Goal: Transaction & Acquisition: Purchase product/service

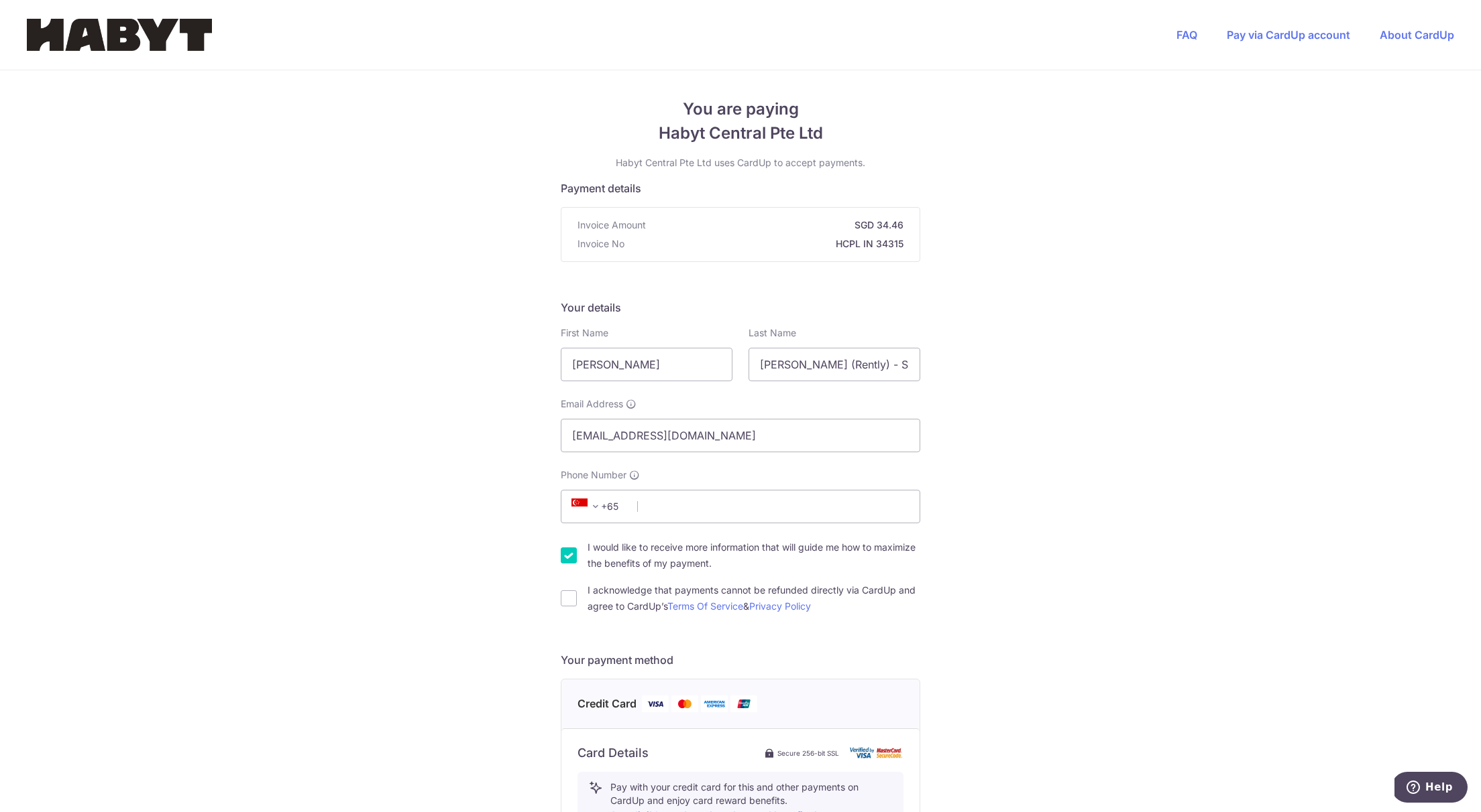
click at [615, 506] on span "+65" at bounding box center [598, 506] width 61 height 16
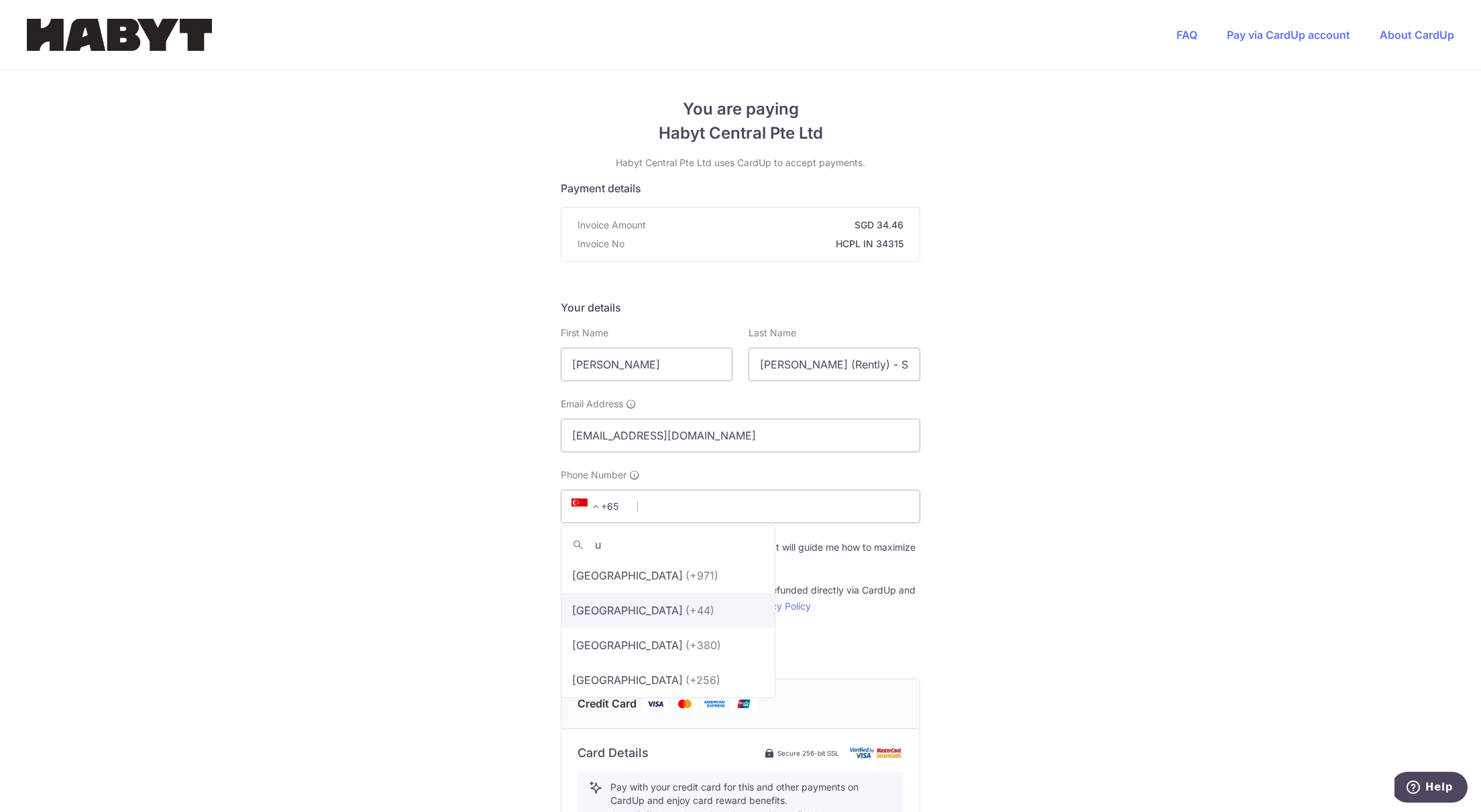
type input "u"
select select "77"
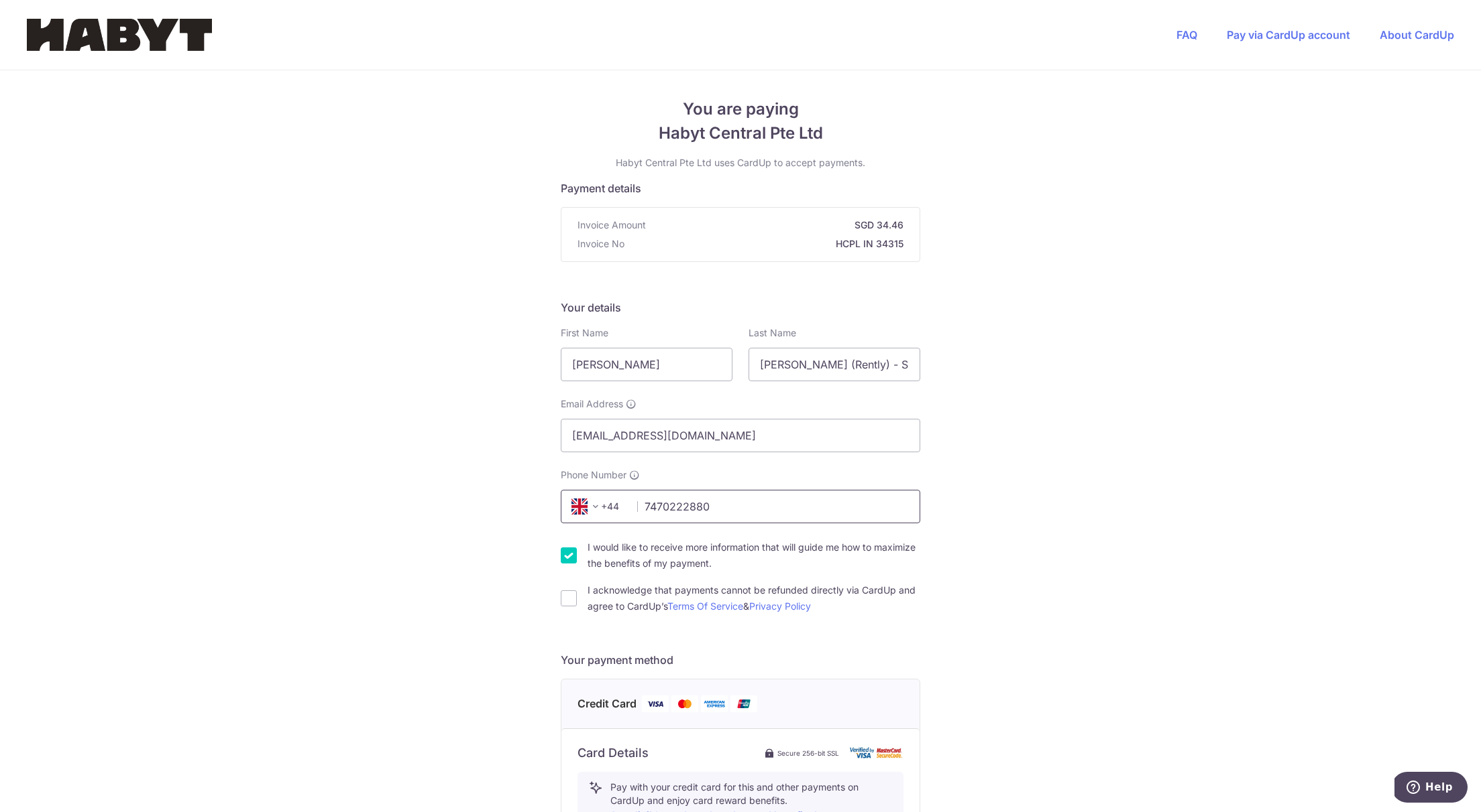
type input "7470222880"
click at [567, 552] on input "I would like to receive more information that will guide me how to maximize the…" at bounding box center [568, 556] width 16 height 16
checkbox input "false"
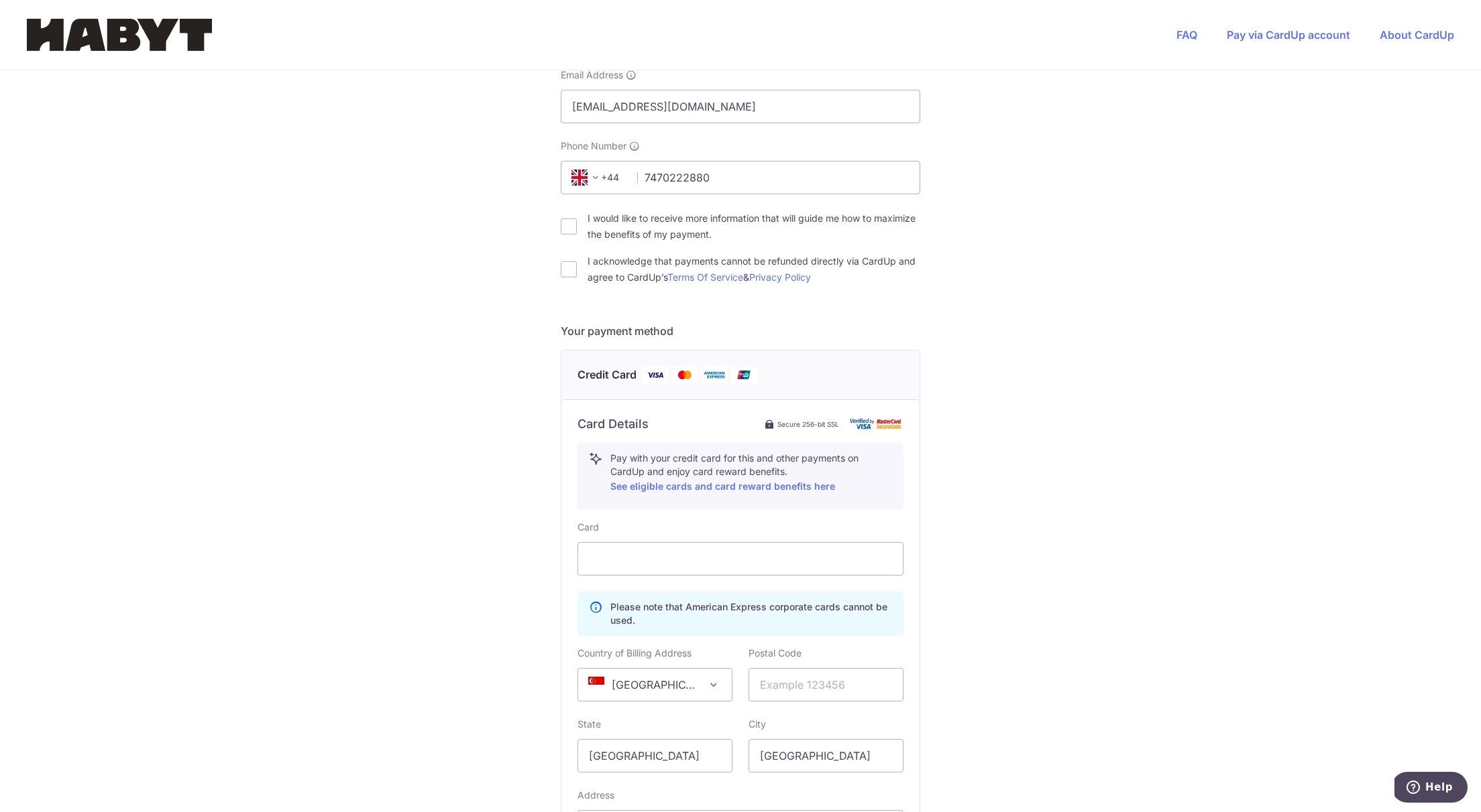
scroll to position [371, 0]
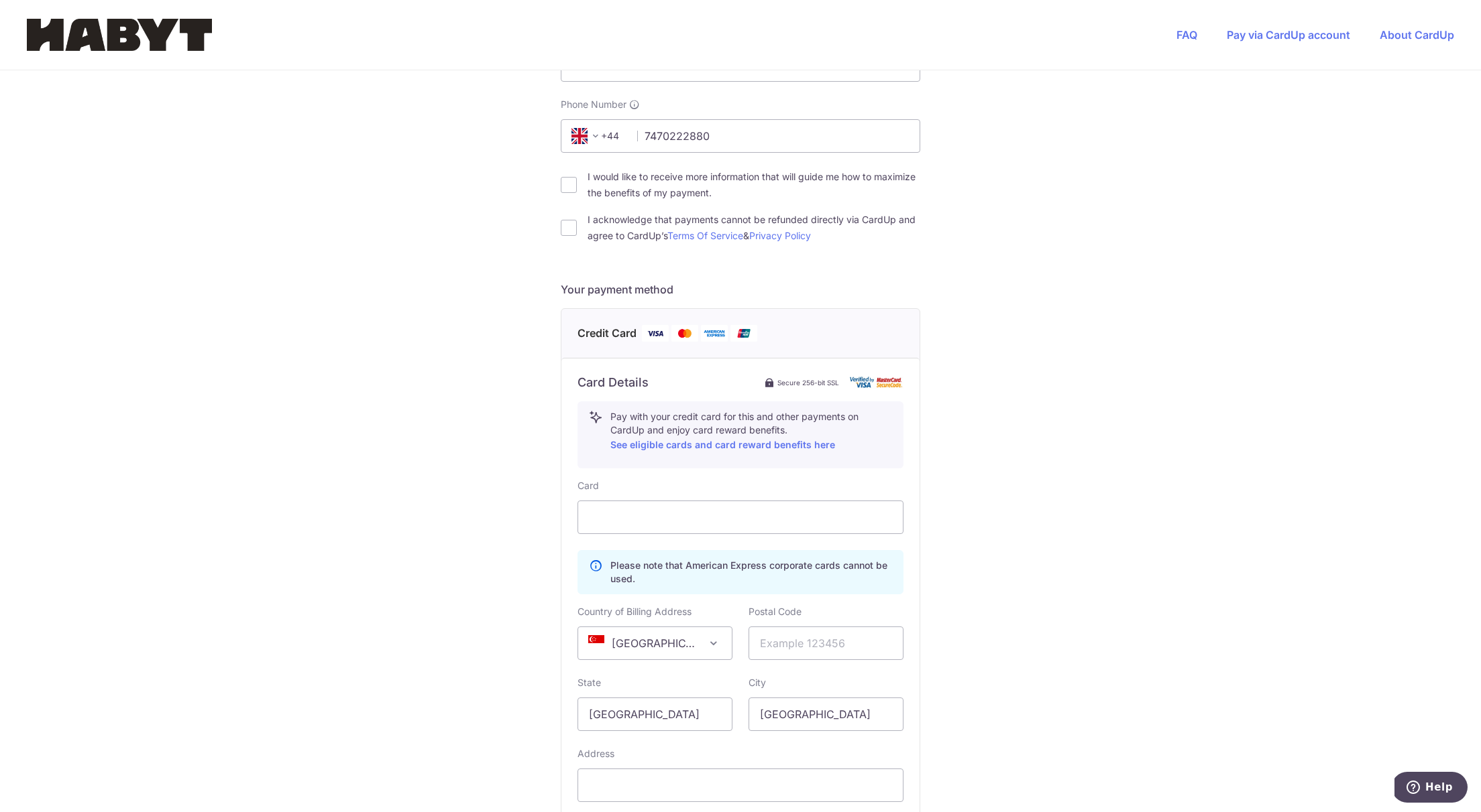
click at [713, 640] on span at bounding box center [713, 643] width 16 height 16
select select "GB"
type input "LN2 4AA"
drag, startPoint x: 810, startPoint y: 715, endPoint x: 744, endPoint y: 711, distance: 66.1
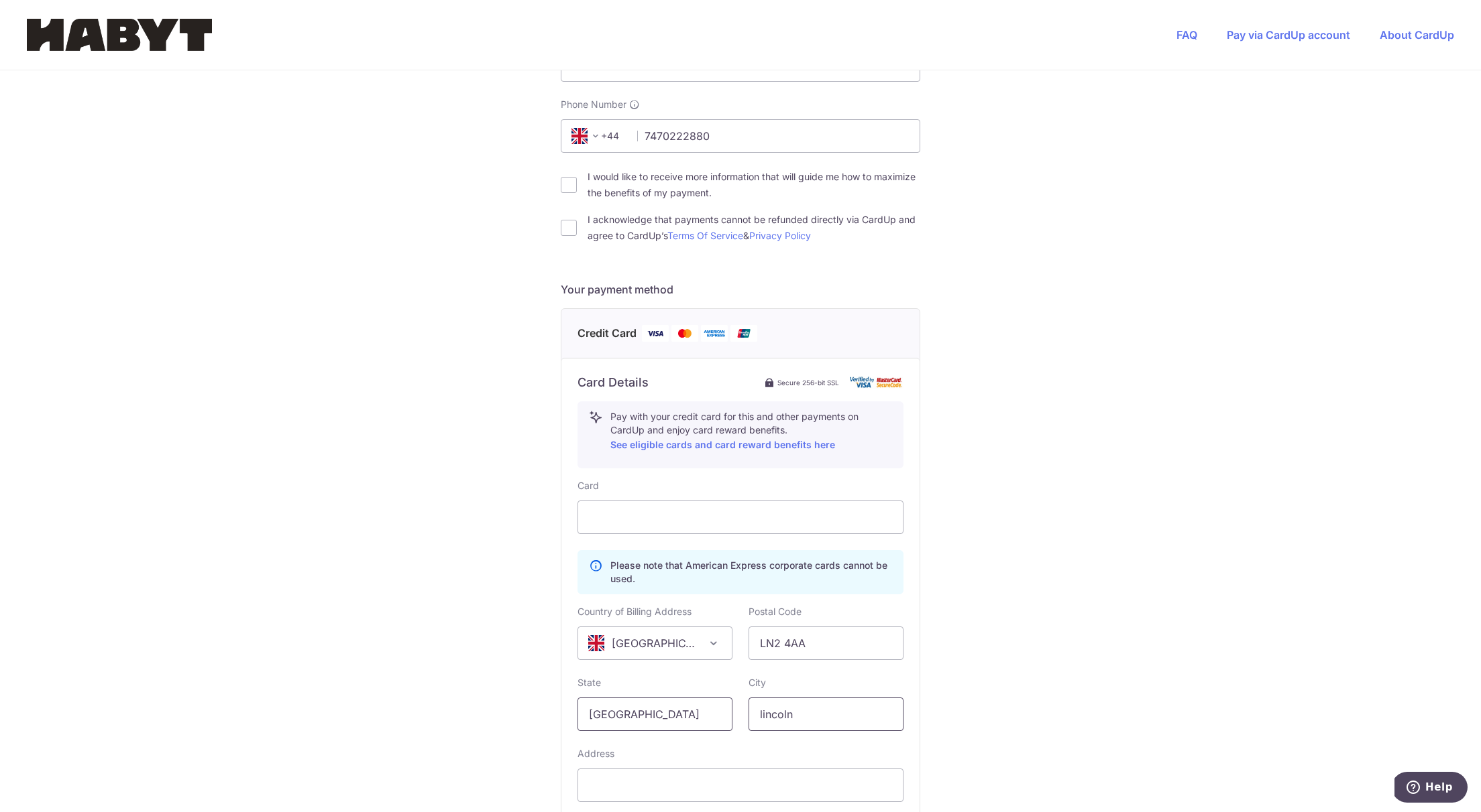
type input "Lincoln"
drag, startPoint x: 650, startPoint y: 717, endPoint x: 561, endPoint y: 713, distance: 89.1
click at [562, 713] on div "Card Details Secure 256-bit SSL Pay with your credit card for this and other pa…" at bounding box center [740, 612] width 358 height 510
type input "[GEOGRAPHIC_DATA]"
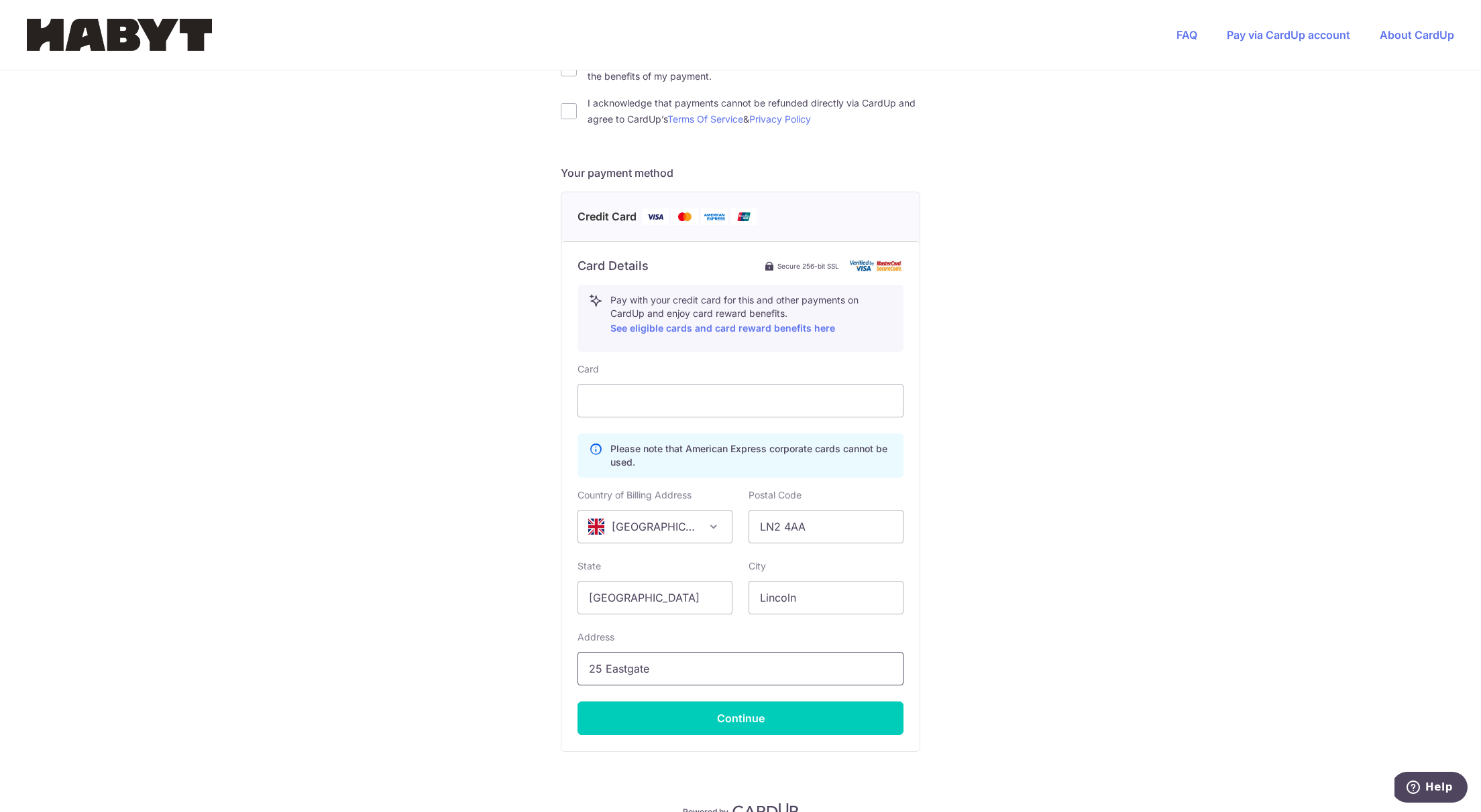
scroll to position [490, 0]
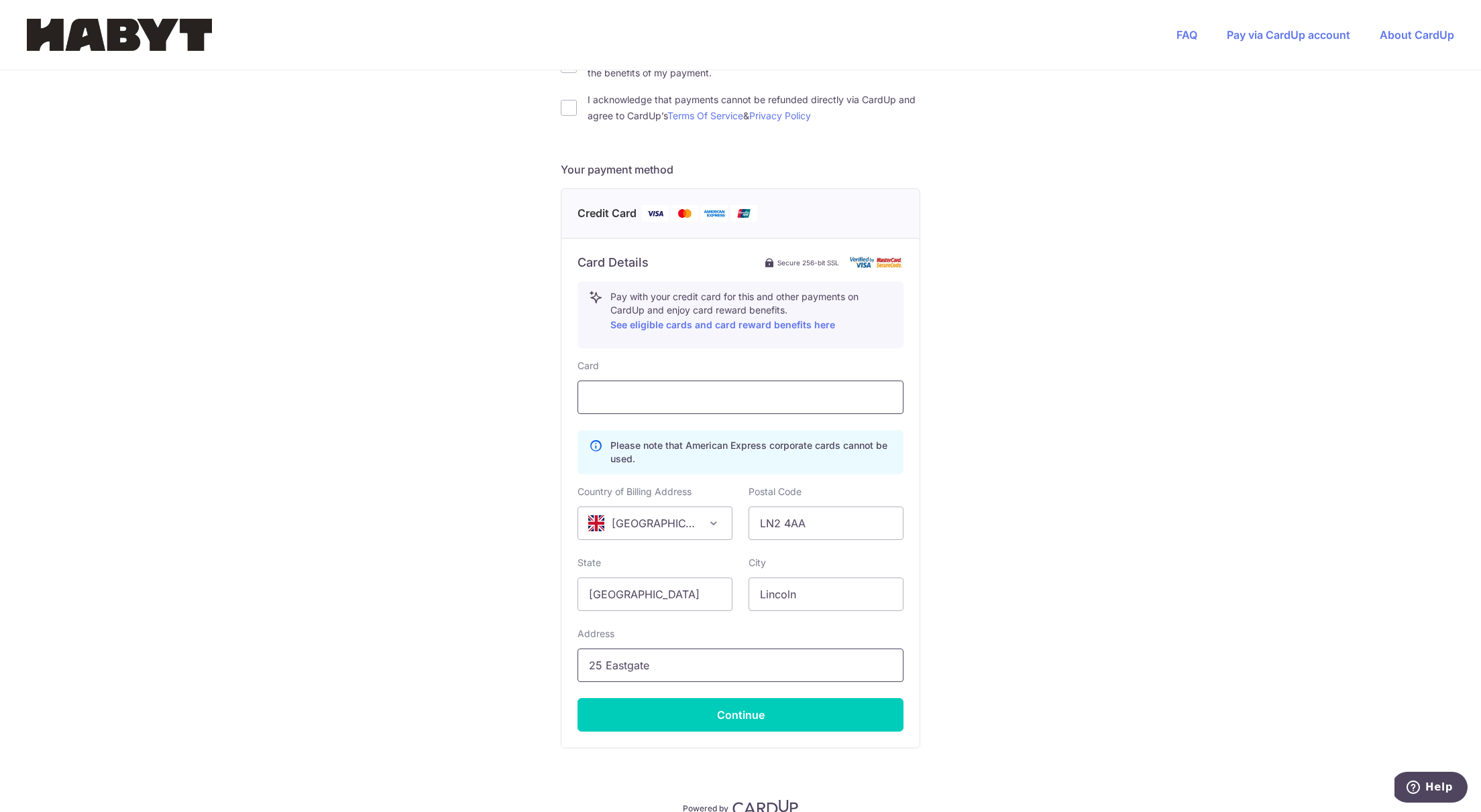
type input "25 Eastgate"
click at [829, 602] on input "Lincoln" at bounding box center [826, 593] width 155 height 33
type input "Lincoln"
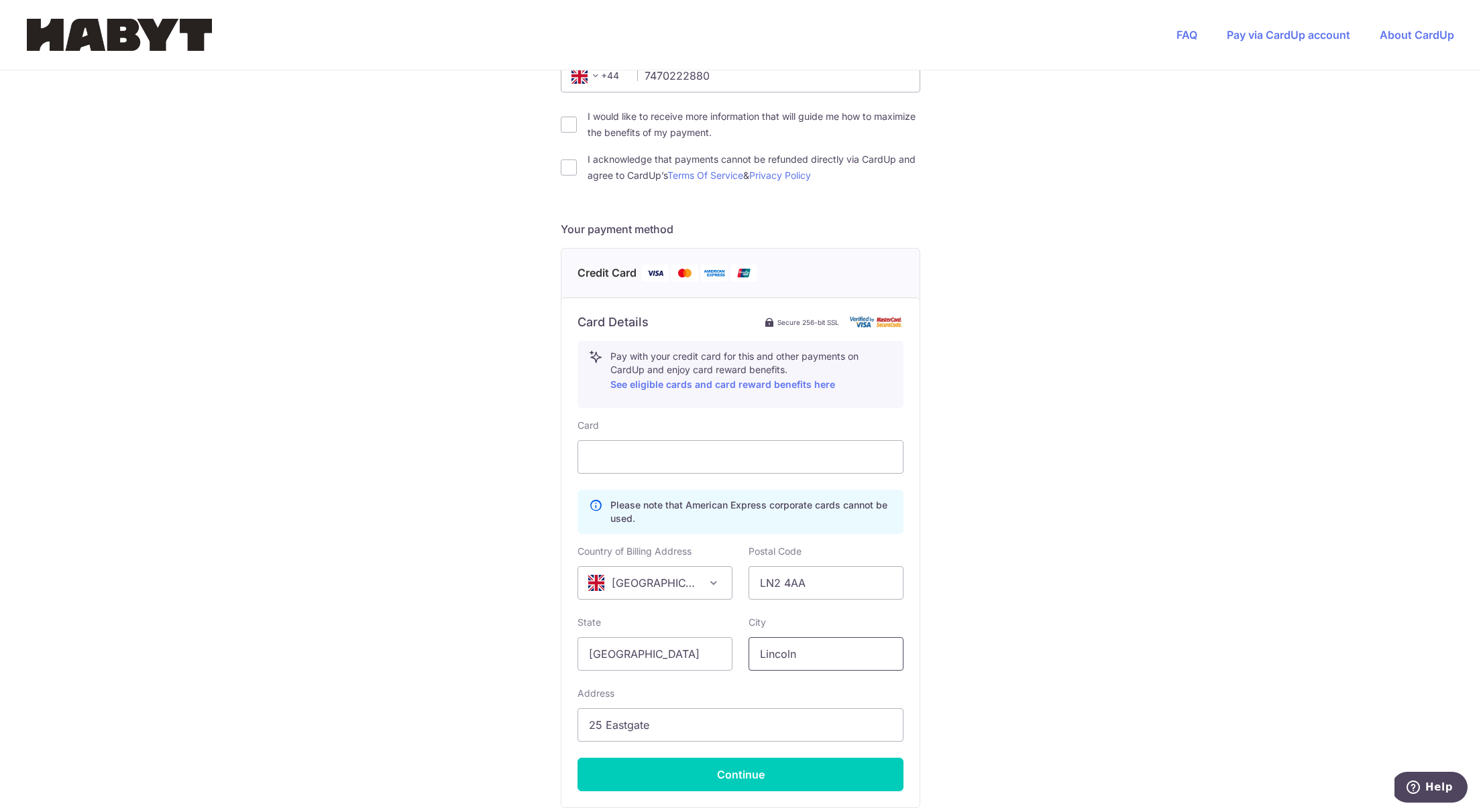
scroll to position [389, 0]
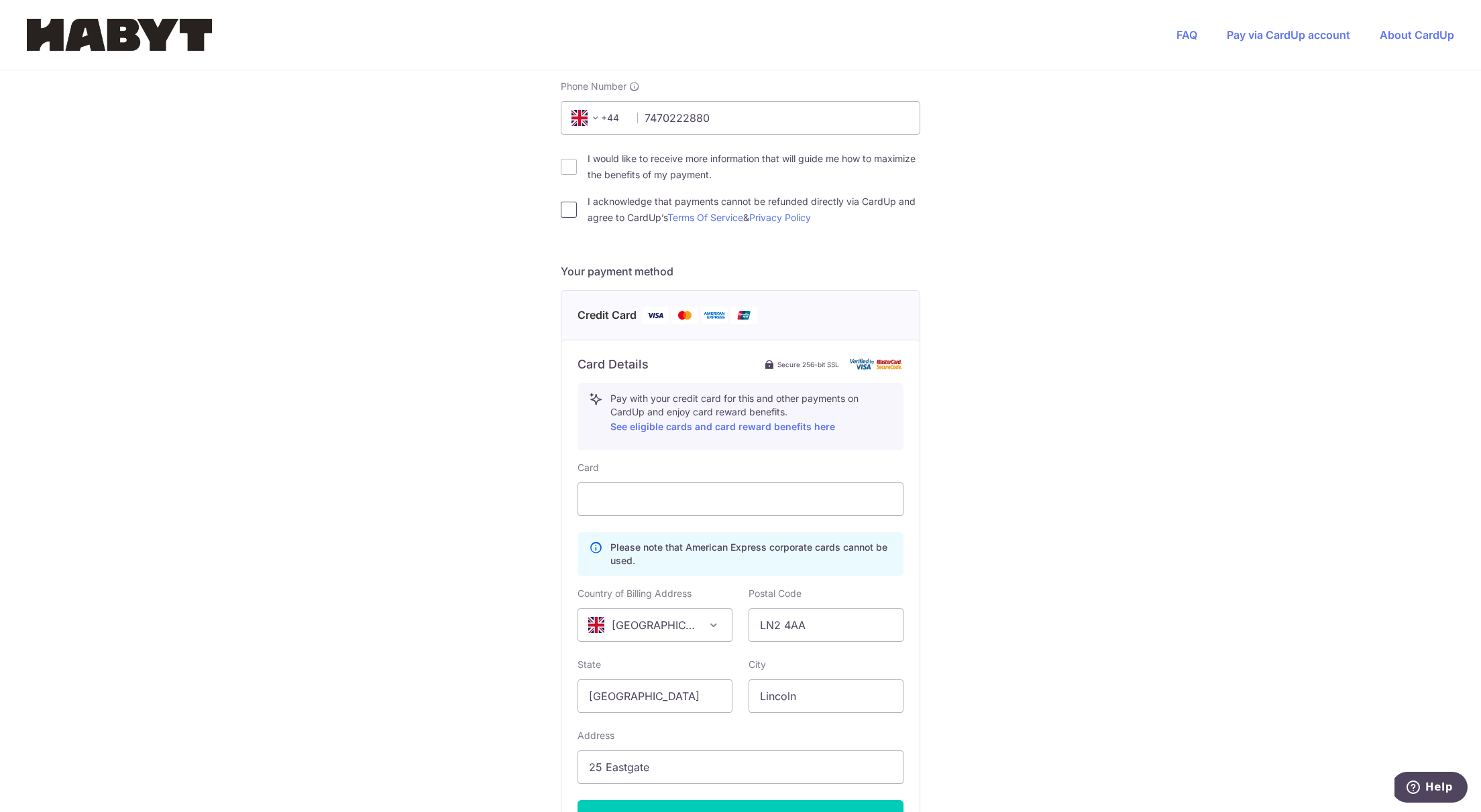
click at [564, 209] on input "I acknowledge that payments cannot be refunded directly via CardUp and agree to…" at bounding box center [568, 209] width 16 height 16
checkbox input "true"
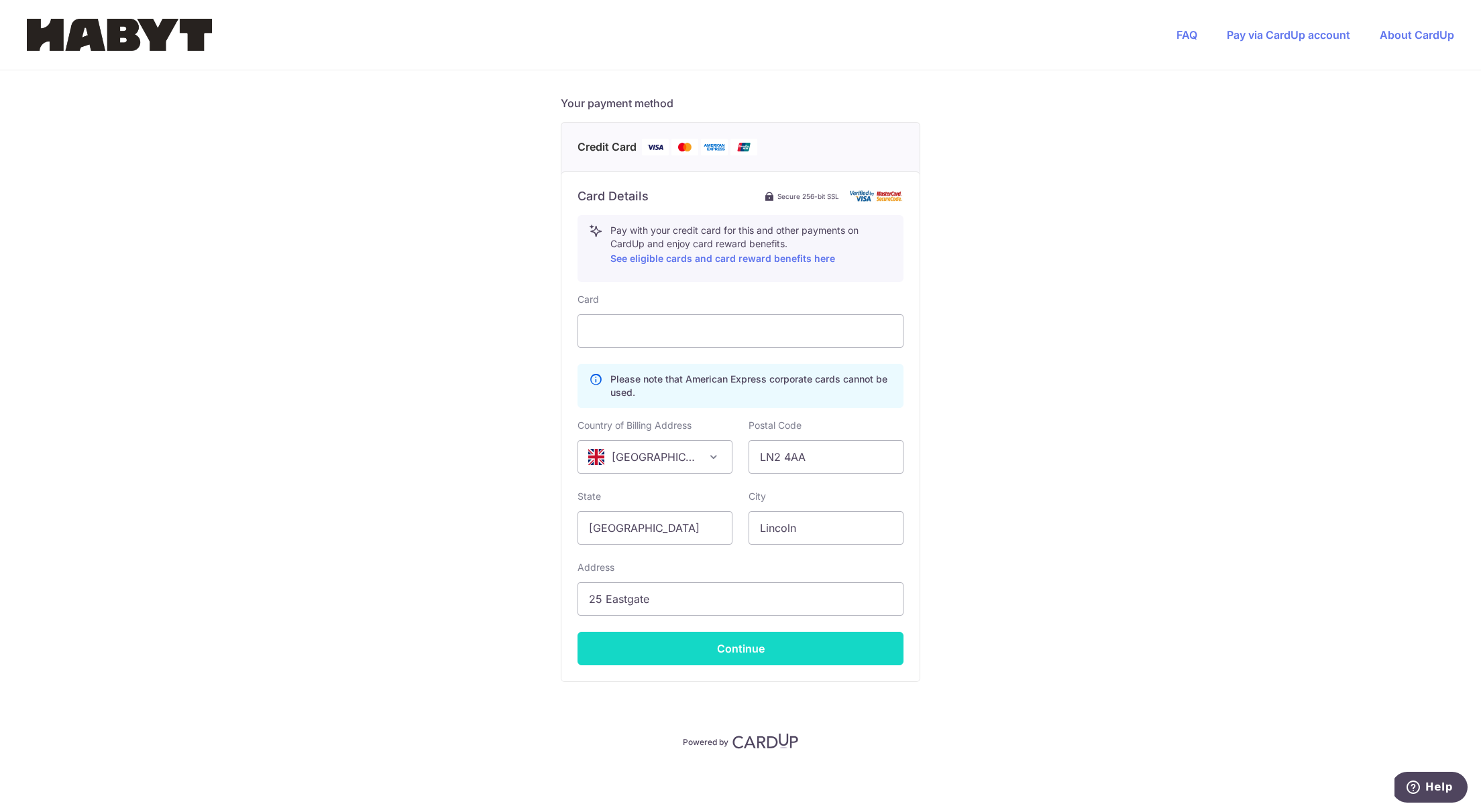
click at [737, 644] on button "Continue" at bounding box center [740, 648] width 326 height 33
type input "**** 1006"
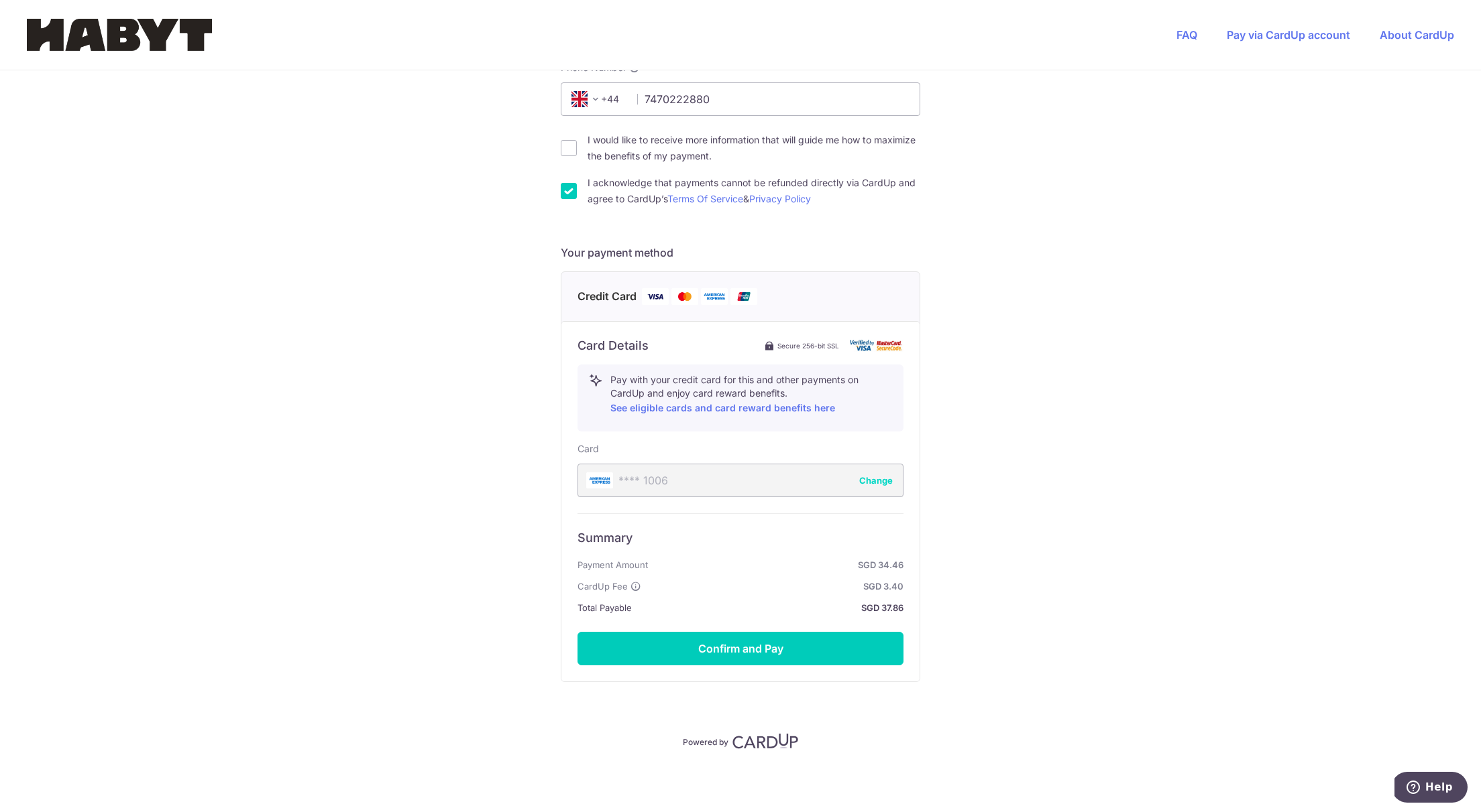
scroll to position [408, 0]
click at [759, 644] on button "Confirm and Pay" at bounding box center [740, 648] width 326 height 33
